Goal: Information Seeking & Learning: Learn about a topic

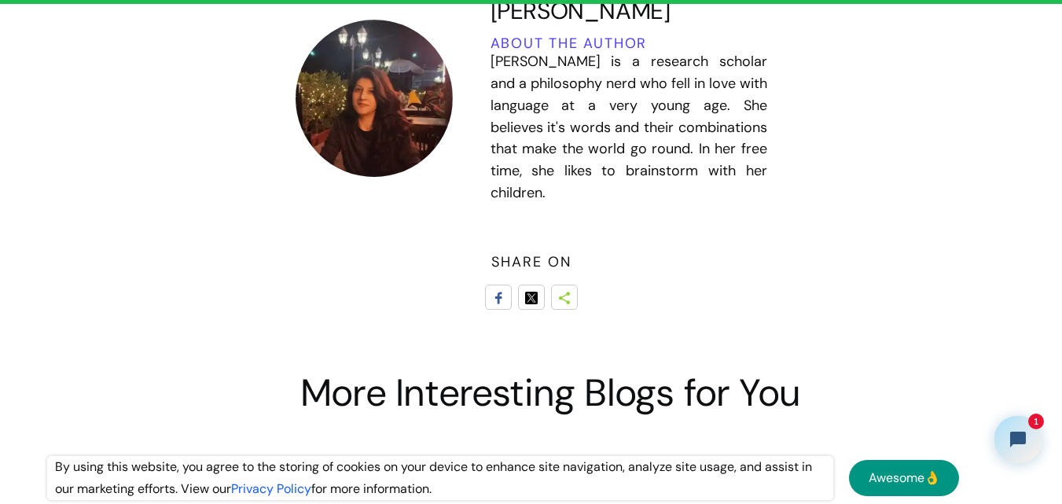
scroll to position [9755, 0]
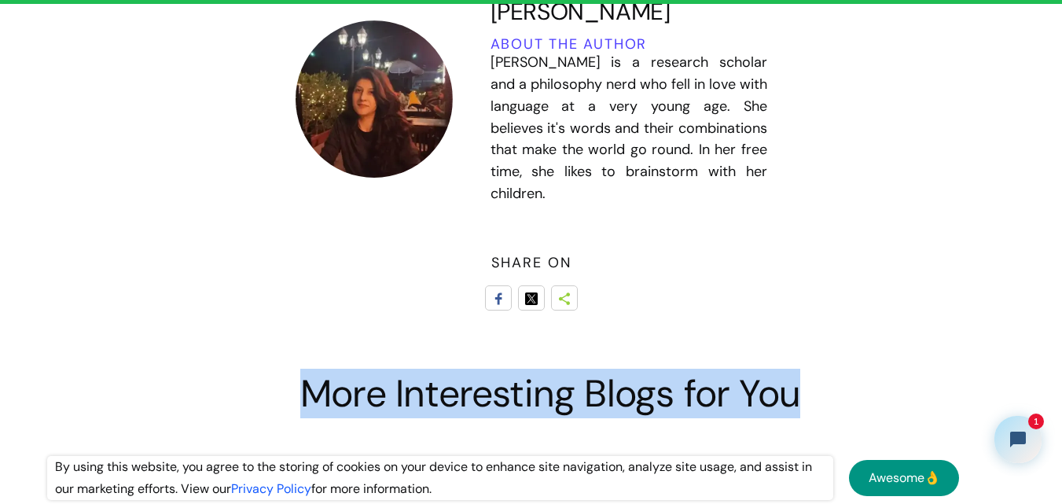
drag, startPoint x: 305, startPoint y: 391, endPoint x: 796, endPoint y: 403, distance: 490.7
click at [796, 403] on h2 "More Interesting Blogs for You" at bounding box center [550, 393] width 500 height 41
drag, startPoint x: 796, startPoint y: 403, endPoint x: 300, endPoint y: 393, distance: 496.1
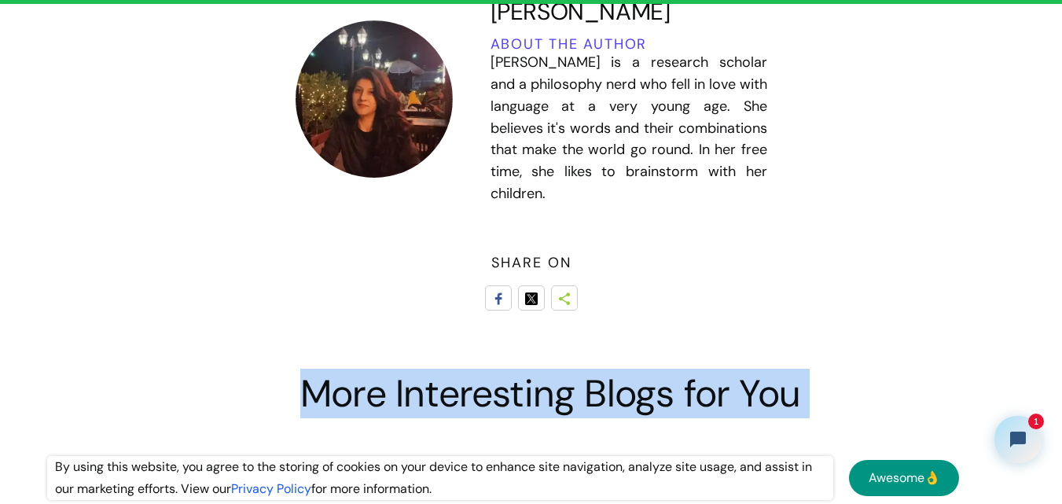
drag, startPoint x: 300, startPoint y: 393, endPoint x: 770, endPoint y: 388, distance: 470.1
click at [770, 388] on h2 "More Interesting Blogs for You" at bounding box center [550, 393] width 500 height 41
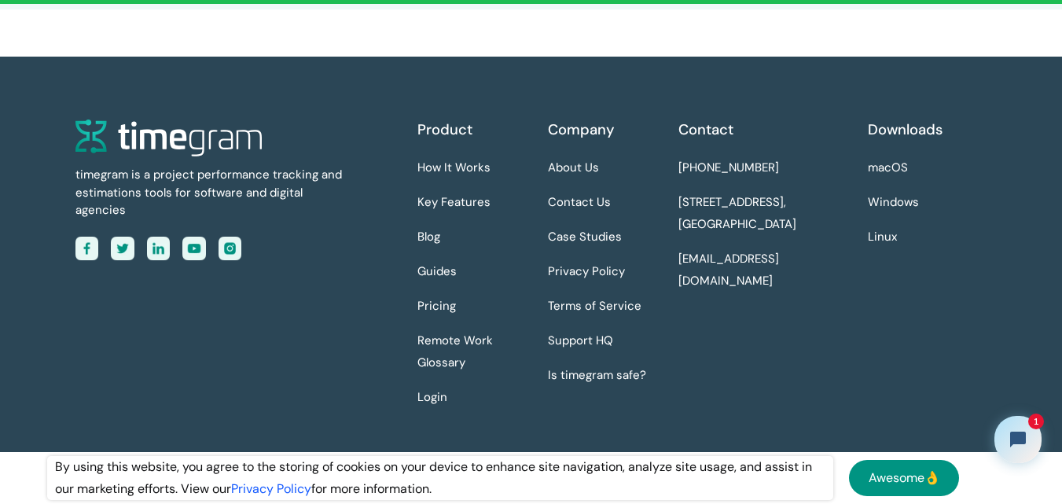
scroll to position [11000, 0]
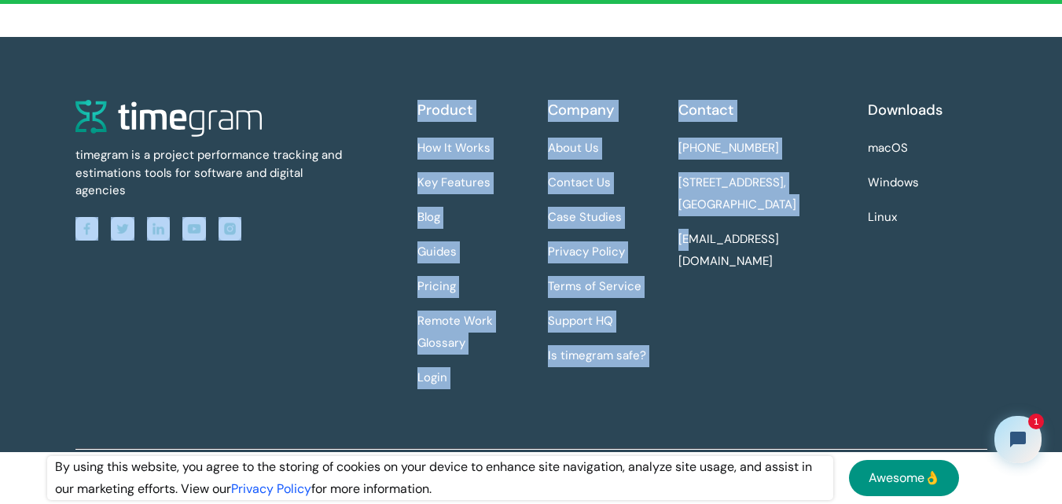
drag, startPoint x: 384, startPoint y: 108, endPoint x: 691, endPoint y: 311, distance: 367.8
click at [691, 311] on div "timegram is a project performance tracking and estimations tools for software a…" at bounding box center [531, 274] width 912 height 349
click at [691, 311] on div "Contact +1 334 403 4277 [STREET_ADDRESS] [EMAIL_ADDRESS][DOMAIN_NAME]" at bounding box center [767, 250] width 178 height 301
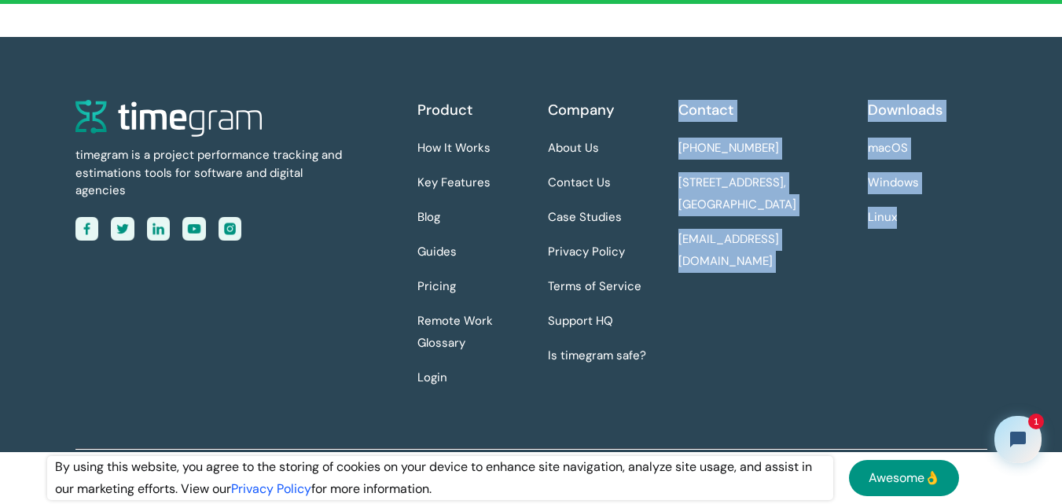
drag, startPoint x: 675, startPoint y: 108, endPoint x: 916, endPoint y: 340, distance: 334.7
click at [916, 340] on div "Product How It Works Key Features Blog Guides Pricing Remote Work Glossary Logi…" at bounding box center [702, 250] width 570 height 301
click at [916, 340] on div "Downloads macOS Windows Linux" at bounding box center [927, 250] width 119 height 301
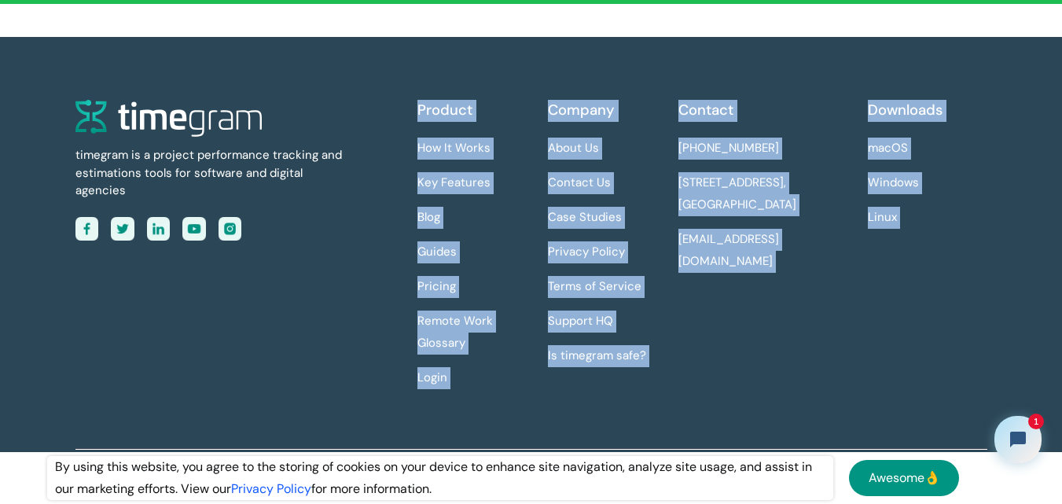
drag, startPoint x: 916, startPoint y: 340, endPoint x: 417, endPoint y: 100, distance: 553.1
click at [417, 100] on div "Product How It Works Key Features Blog Guides Pricing Remote Work Glossary Logi…" at bounding box center [702, 250] width 570 height 301
click at [417, 100] on div "Product" at bounding box center [444, 111] width 55 height 22
drag, startPoint x: 417, startPoint y: 100, endPoint x: 959, endPoint y: 308, distance: 580.3
click at [959, 308] on div "Product How It Works Key Features Blog Guides Pricing Remote Work Glossary Logi…" at bounding box center [702, 250] width 570 height 301
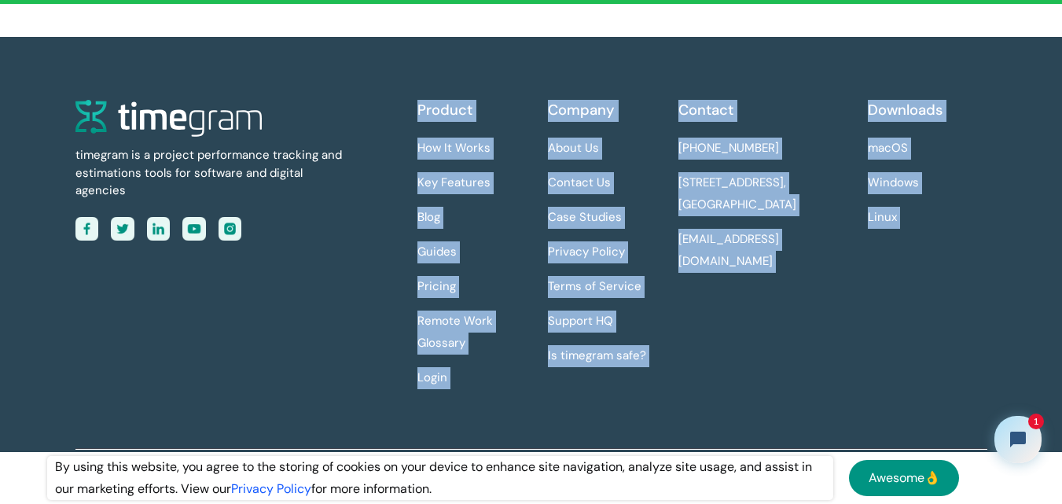
click at [959, 308] on div "Downloads macOS Windows Linux" at bounding box center [927, 250] width 119 height 301
drag, startPoint x: 959, startPoint y: 308, endPoint x: 371, endPoint y: 79, distance: 631.2
click at [371, 79] on div "timegram is a project performance tracking and estimations tools for software a…" at bounding box center [531, 270] width 1006 height 467
drag, startPoint x: 371, startPoint y: 79, endPoint x: 1055, endPoint y: 338, distance: 731.5
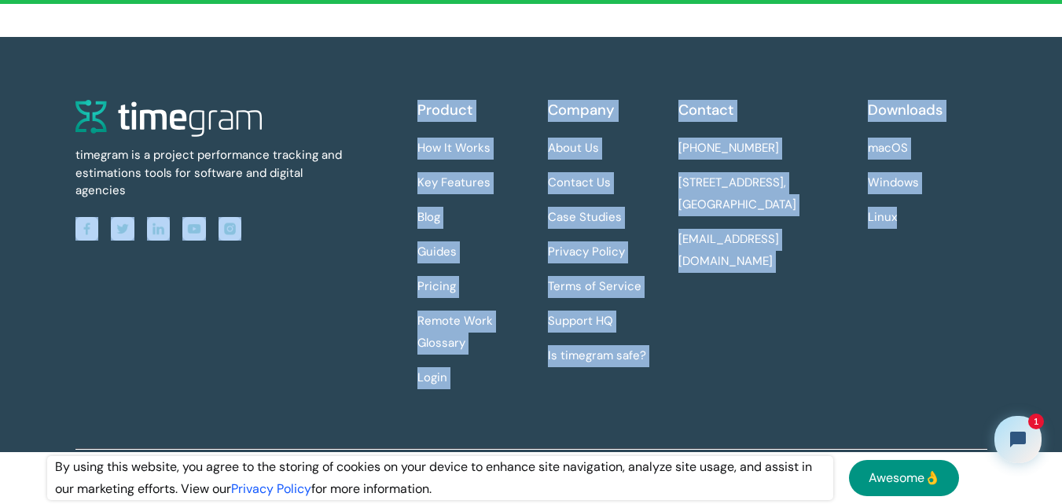
click at [1055, 338] on div "timegram is a project performance tracking and estimations tools for software a…" at bounding box center [531, 270] width 1062 height 467
click at [1002, 251] on div "timegram is a project performance tracking and estimations tools for software a…" at bounding box center [531, 270] width 1006 height 467
drag, startPoint x: 1002, startPoint y: 251, endPoint x: 418, endPoint y: 127, distance: 596.4
click at [418, 127] on div "timegram is a project performance tracking and estimations tools for software a…" at bounding box center [531, 270] width 1006 height 467
click at [418, 127] on div "Product How It Works Key Features Blog Guides Pricing Remote Work Glossary Login" at bounding box center [476, 250] width 119 height 301
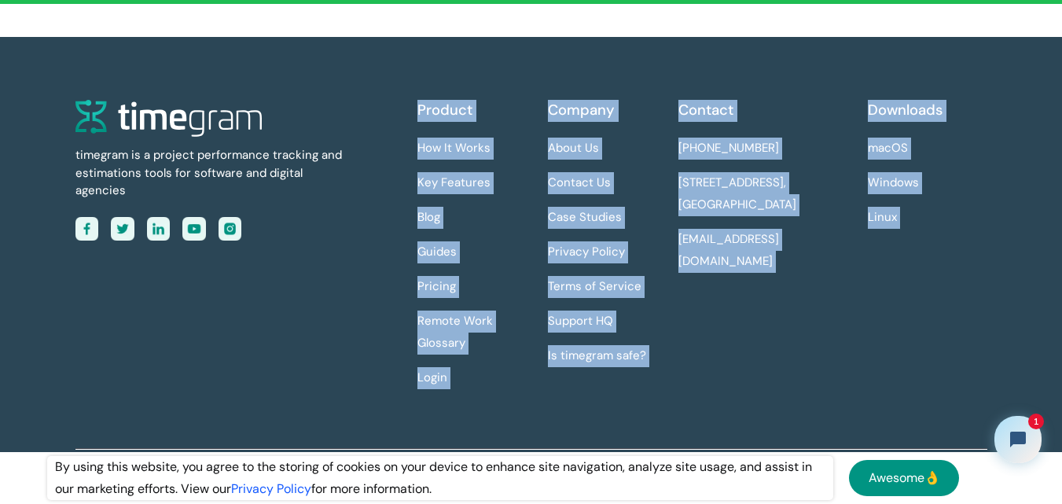
drag, startPoint x: 418, startPoint y: 127, endPoint x: 910, endPoint y: 219, distance: 499.9
click at [910, 219] on div "Product How It Works Key Features Blog Guides Pricing Remote Work Glossary Logi…" at bounding box center [702, 250] width 570 height 301
click at [910, 219] on div "Downloads macOS Windows Linux" at bounding box center [927, 250] width 119 height 301
drag, startPoint x: 910, startPoint y: 219, endPoint x: 373, endPoint y: 95, distance: 550.9
click at [373, 95] on div "timegram is a project performance tracking and estimations tools for software a…" at bounding box center [531, 270] width 1006 height 467
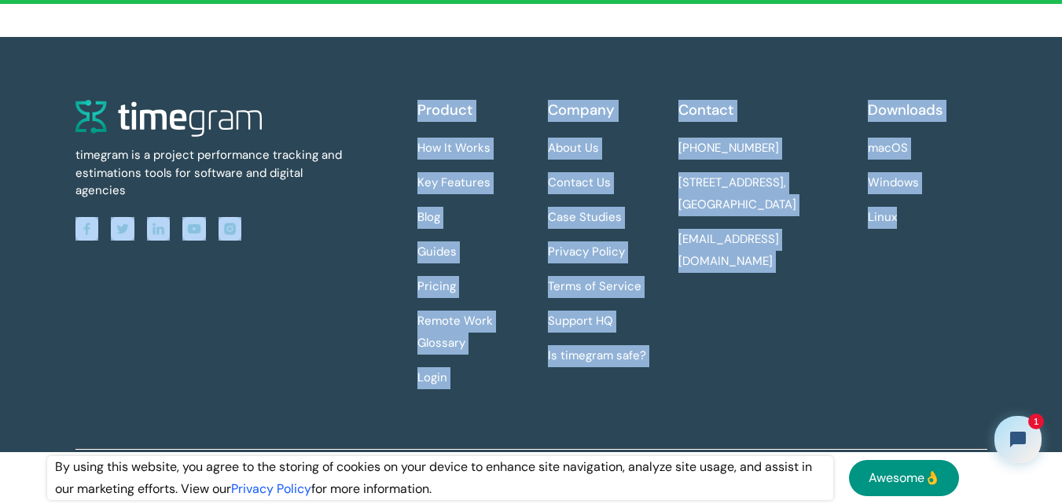
click at [373, 95] on div "timegram is a project performance tracking and estimations tools for software a…" at bounding box center [531, 270] width 1006 height 467
drag, startPoint x: 368, startPoint y: 75, endPoint x: 923, endPoint y: 237, distance: 577.9
click at [923, 237] on div "timegram is a project performance tracking and estimations tools for software a…" at bounding box center [531, 270] width 1006 height 467
click at [923, 237] on div "Downloads macOS Windows Linux" at bounding box center [927, 250] width 119 height 301
drag, startPoint x: 923, startPoint y: 237, endPoint x: 394, endPoint y: 94, distance: 547.9
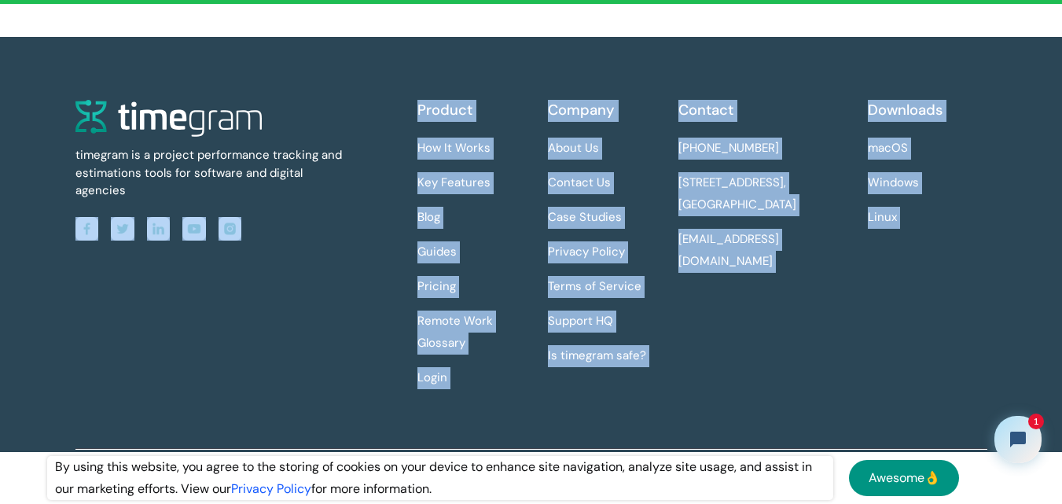
click at [394, 94] on div "timegram is a project performance tracking and estimations tools for software a…" at bounding box center [531, 270] width 1006 height 467
drag, startPoint x: 408, startPoint y: 104, endPoint x: 921, endPoint y: 274, distance: 541.0
click at [921, 274] on div "timegram is a project performance tracking and estimations tools for software a…" at bounding box center [531, 274] width 912 height 349
click at [921, 274] on div "Downloads macOS Windows Linux" at bounding box center [927, 250] width 119 height 301
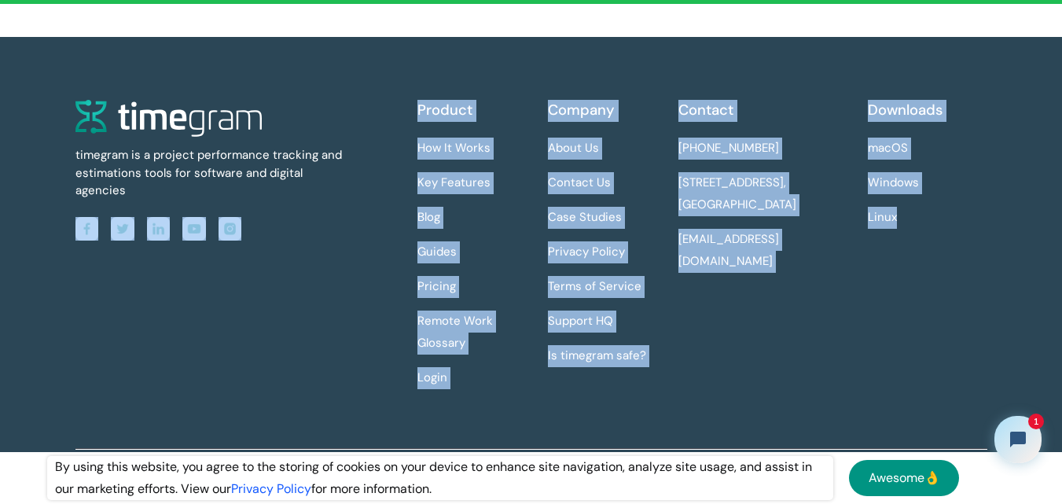
drag, startPoint x: 410, startPoint y: 110, endPoint x: 933, endPoint y: 296, distance: 555.5
click at [933, 296] on div "timegram is a project performance tracking and estimations tools for software a…" at bounding box center [531, 274] width 912 height 349
click at [933, 296] on div "Downloads macOS Windows Linux" at bounding box center [927, 250] width 119 height 301
drag, startPoint x: 416, startPoint y: 112, endPoint x: 892, endPoint y: 344, distance: 529.8
click at [892, 344] on div "timegram is a project performance tracking and estimations tools for software a…" at bounding box center [531, 274] width 912 height 349
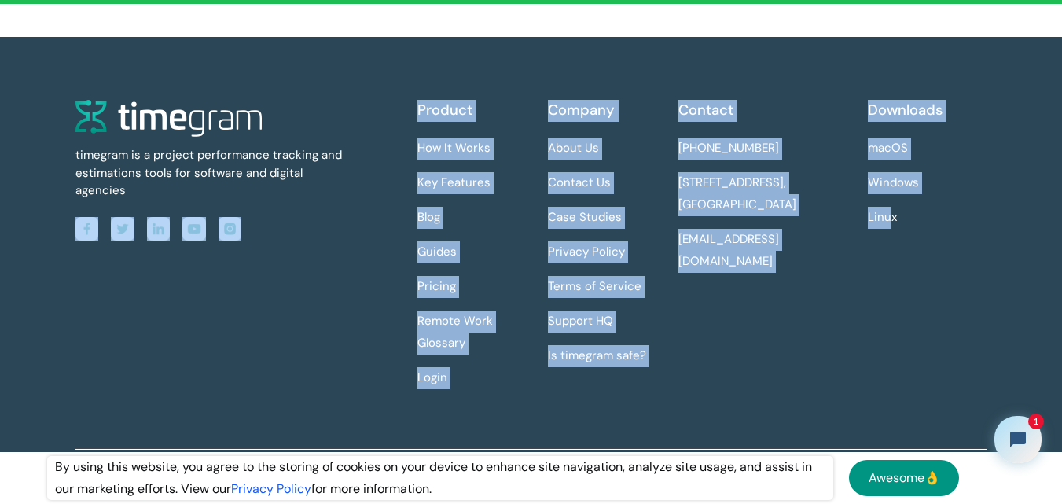
click at [892, 344] on div "Downloads macOS Windows Linux" at bounding box center [927, 250] width 119 height 301
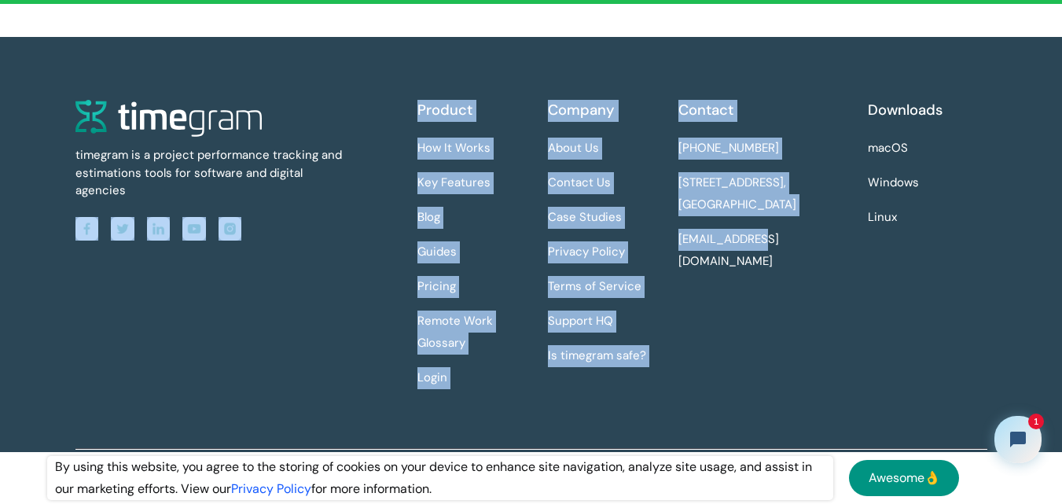
drag, startPoint x: 763, startPoint y: 341, endPoint x: 381, endPoint y: 104, distance: 449.2
click at [381, 104] on div "timegram is a project performance tracking and estimations tools for software a…" at bounding box center [531, 274] width 912 height 349
click at [381, 104] on div "timegram is a project performance tracking and estimations tools for software a…" at bounding box center [246, 250] width 342 height 301
